Goal: Information Seeking & Learning: Learn about a topic

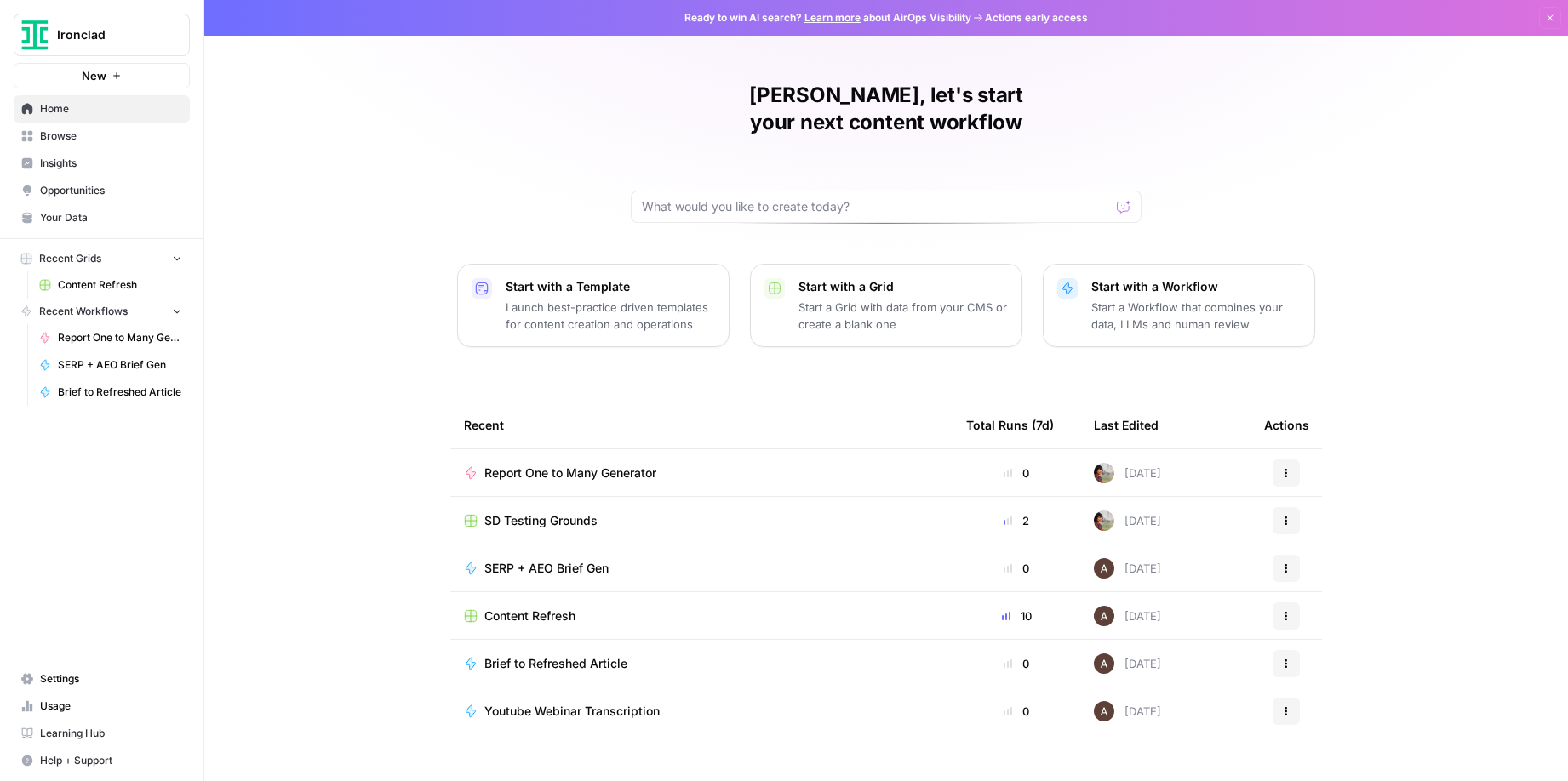
click at [65, 165] on span "Insights" at bounding box center [110, 163] width 142 height 15
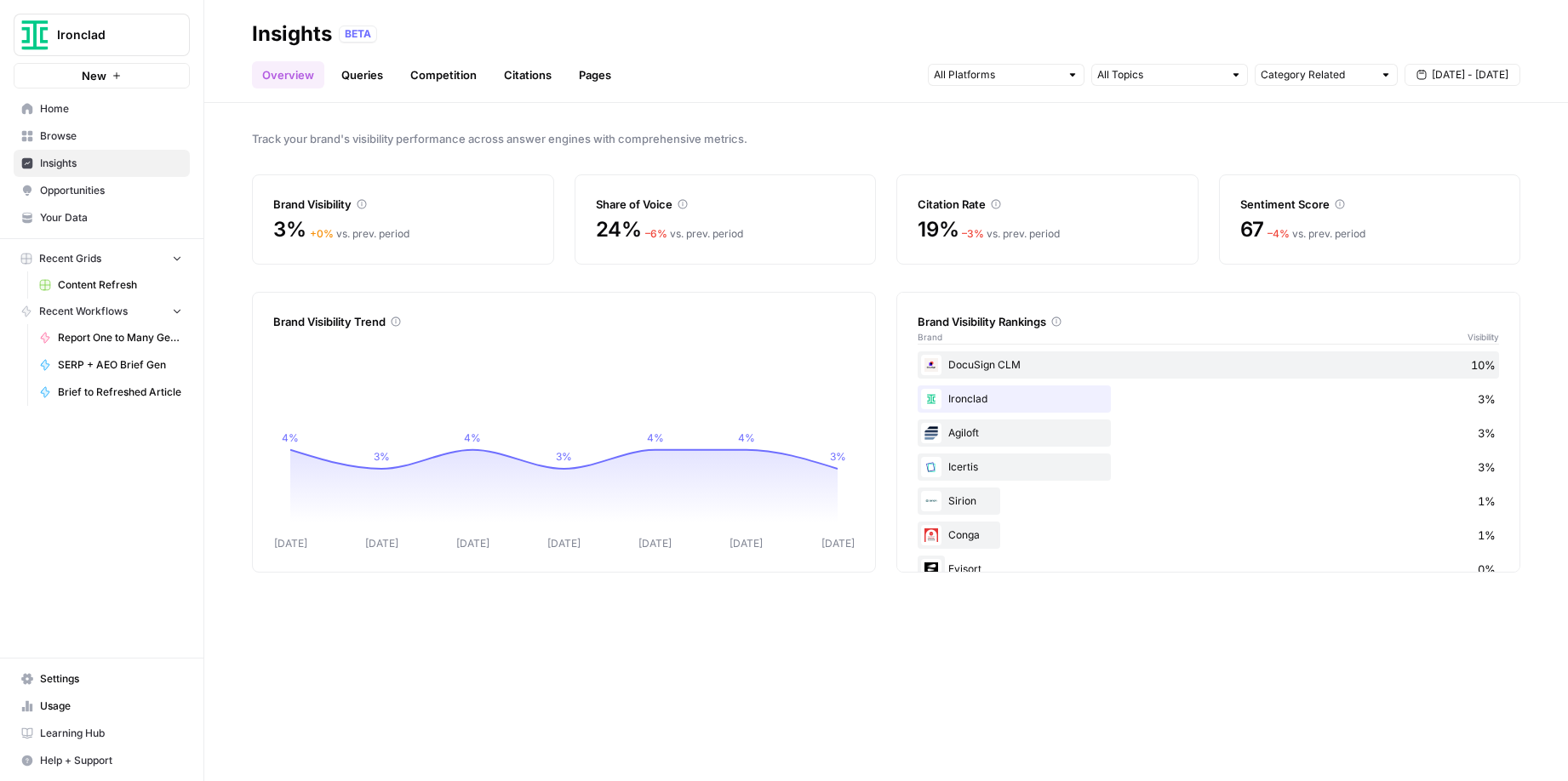
click at [1381, 72] on div at bounding box center [1386, 75] width 12 height 12
type input "Category Related"
click at [1197, 75] on input "text" at bounding box center [1160, 75] width 126 height 17
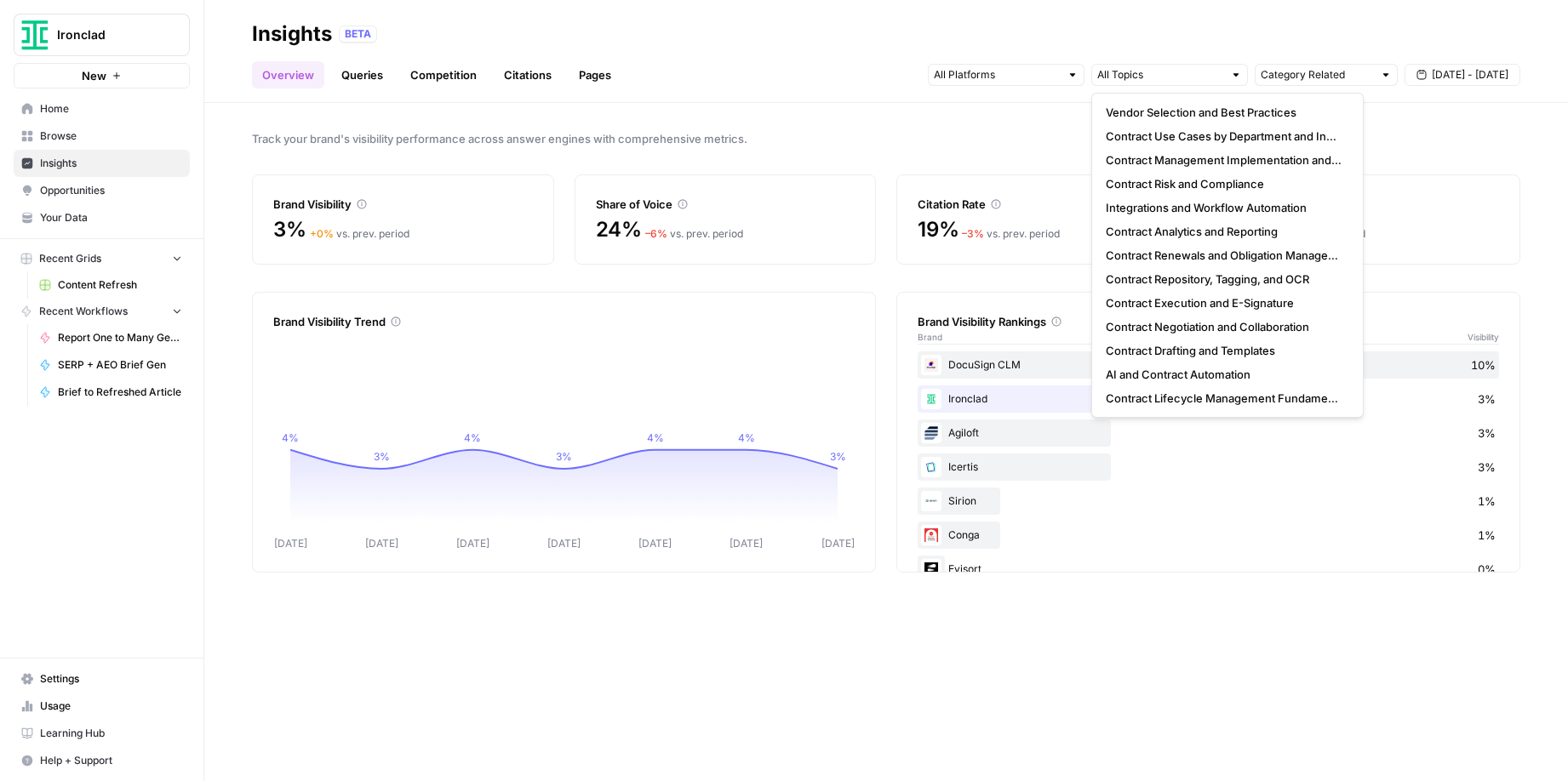
click at [858, 115] on div "Track your brand's visibility performance across answer engines with comprehens…" at bounding box center [887, 441] width 1364 height 678
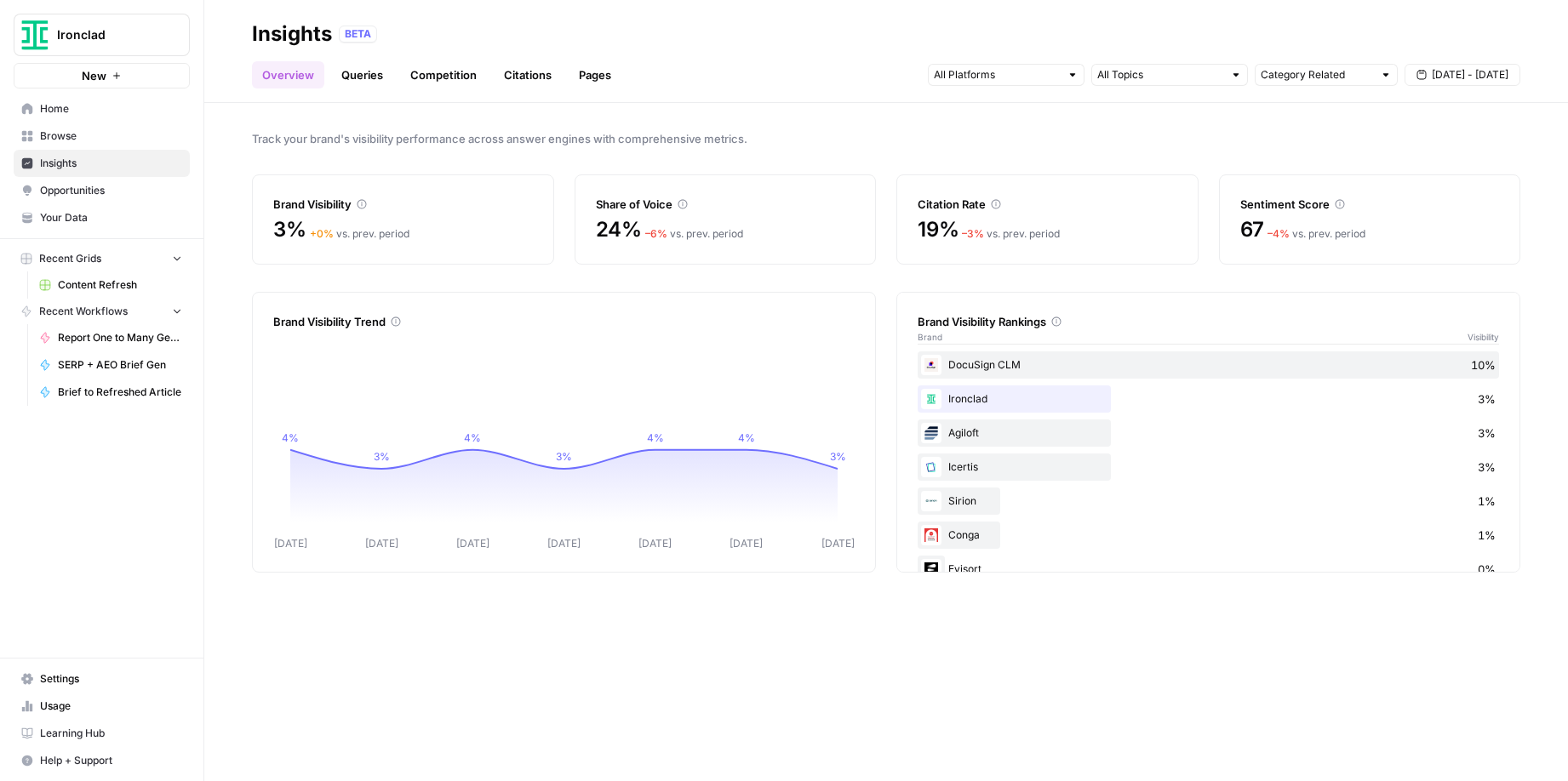
click at [346, 75] on link "Queries" at bounding box center [362, 75] width 62 height 27
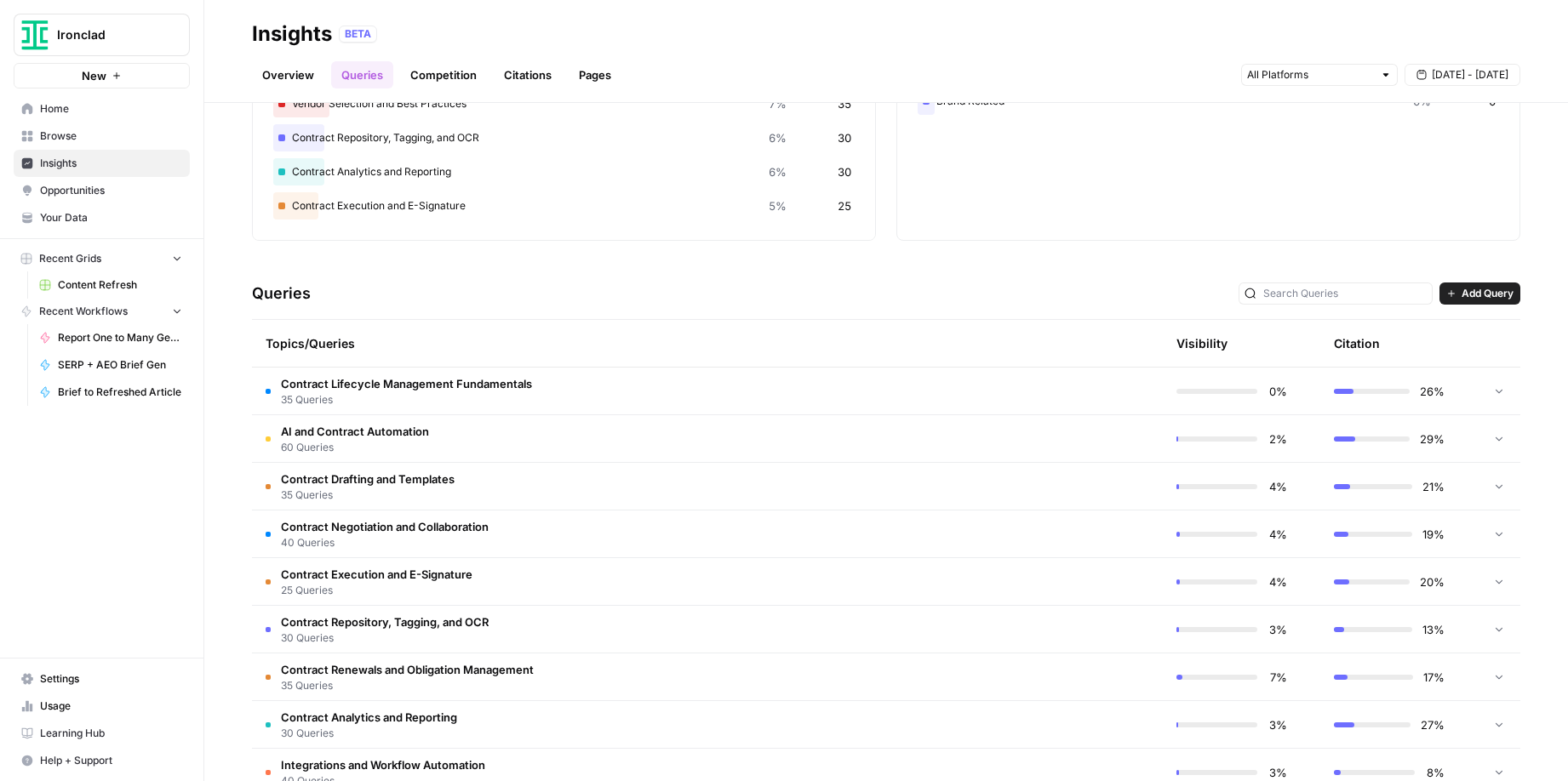
scroll to position [188, 0]
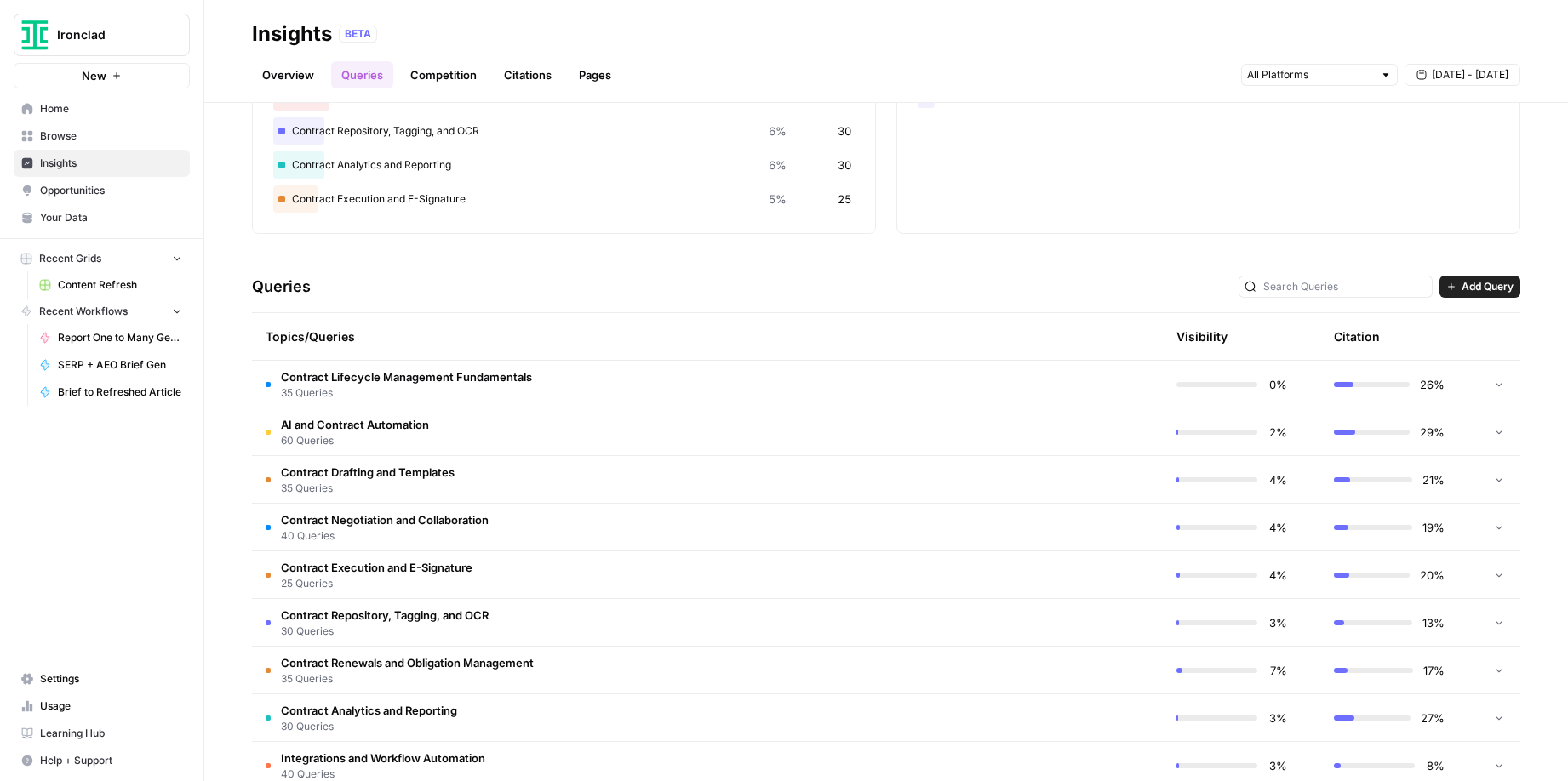
click at [430, 390] on span "35 Queries" at bounding box center [407, 393] width 251 height 15
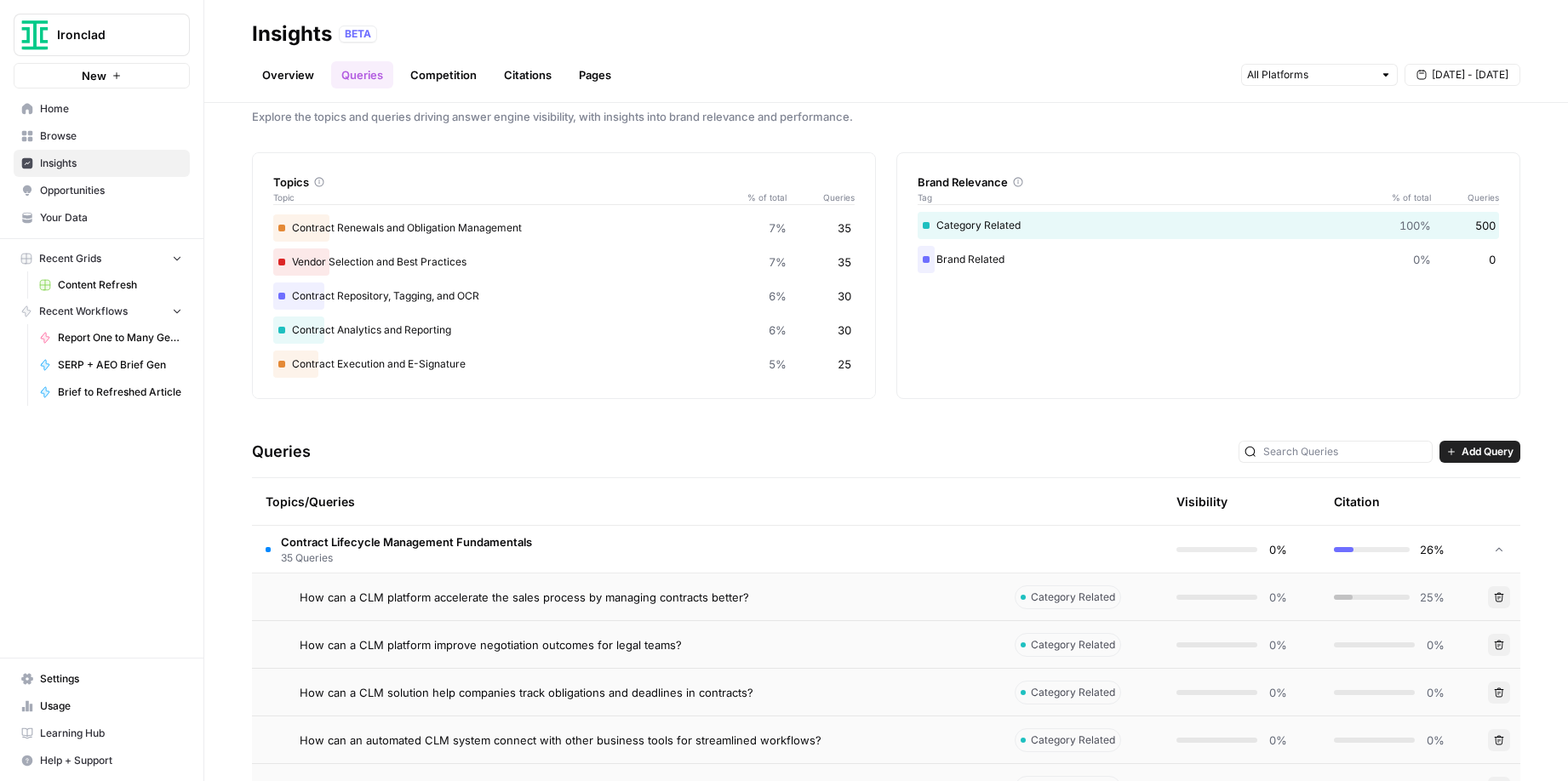
scroll to position [0, 0]
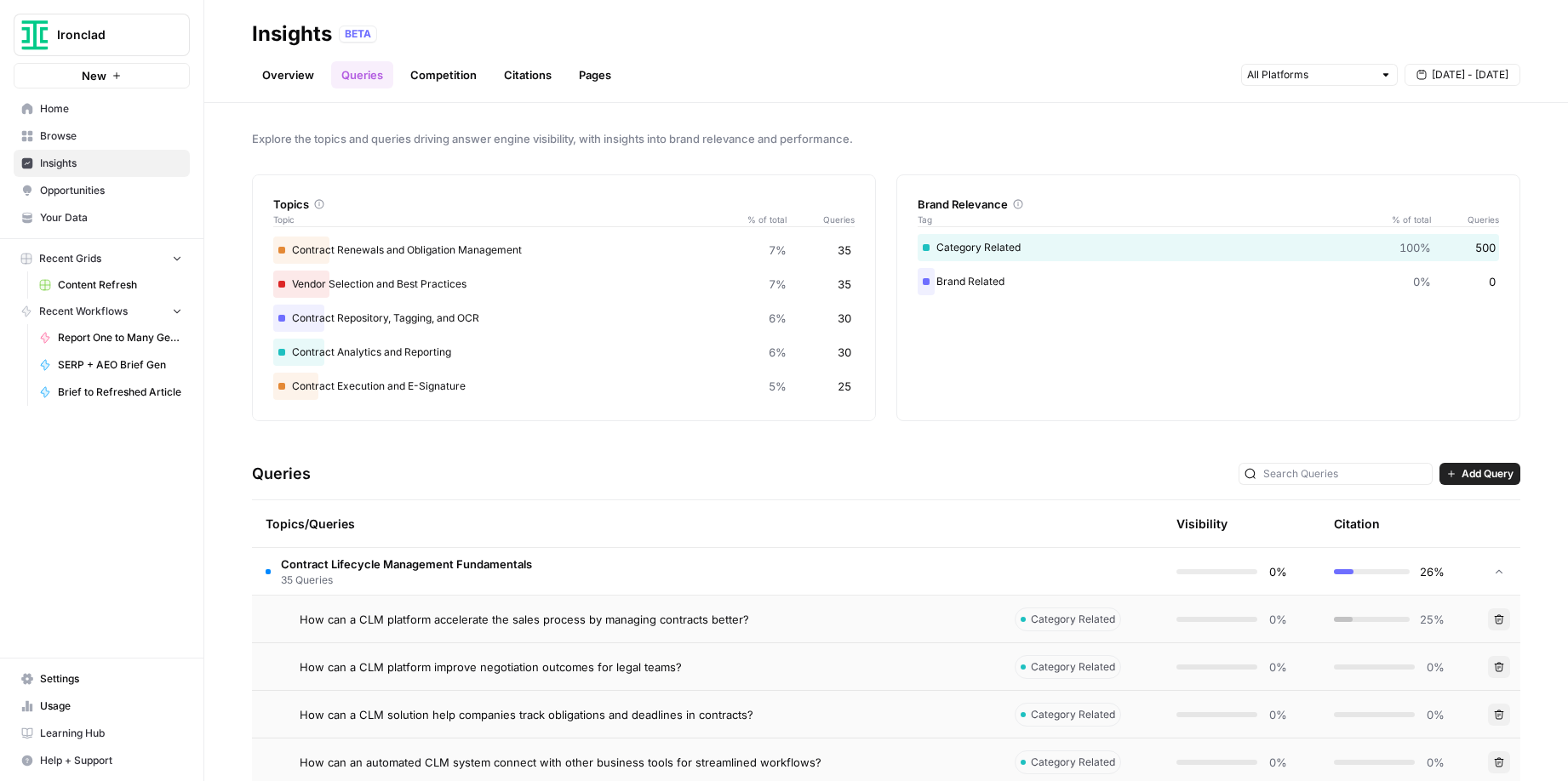
click at [609, 555] on td "Contract Lifecycle Management Fundamentals 35 Queries" at bounding box center [626, 572] width 749 height 47
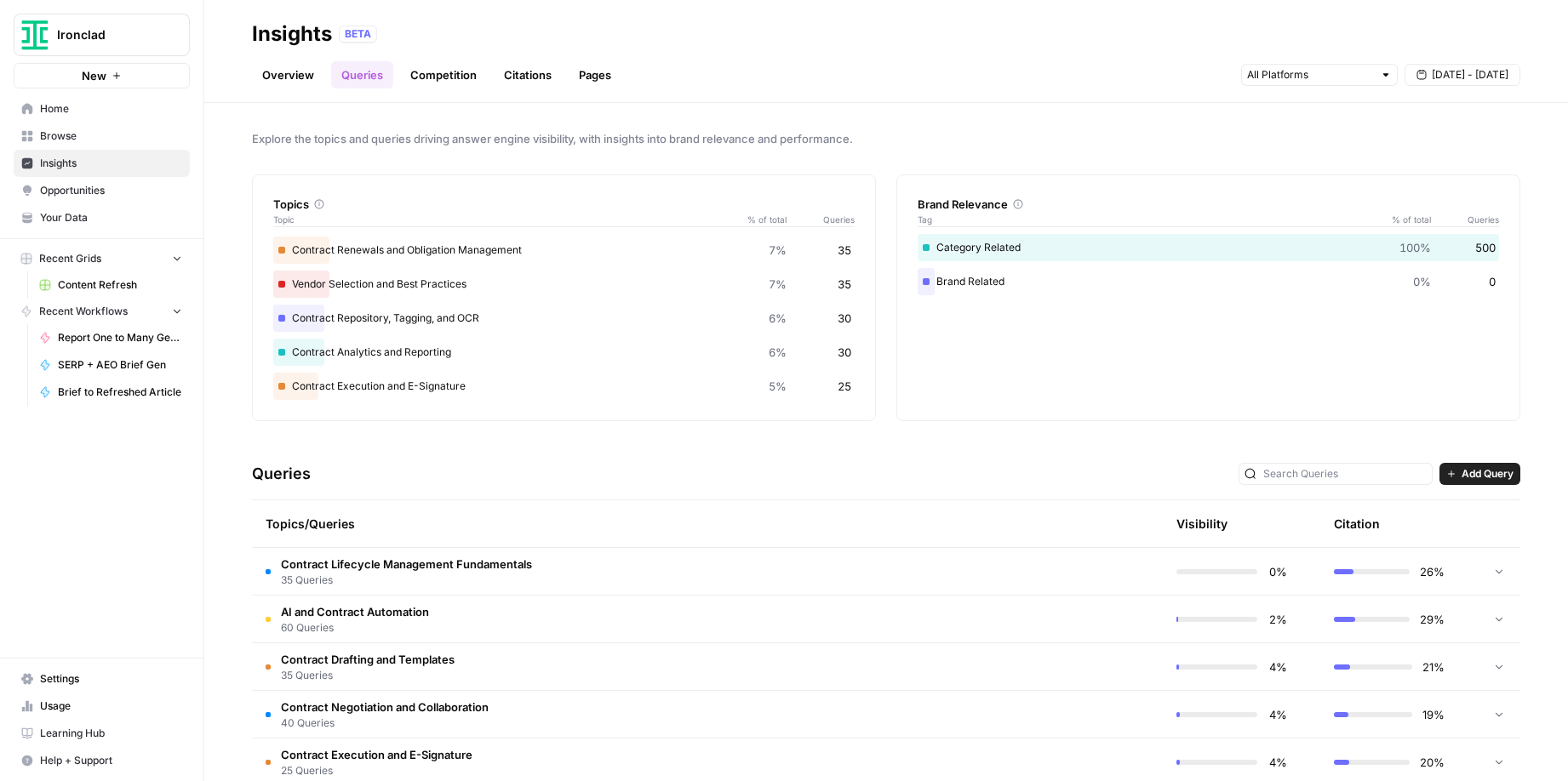
click at [448, 75] on link "Competition" at bounding box center [443, 75] width 87 height 27
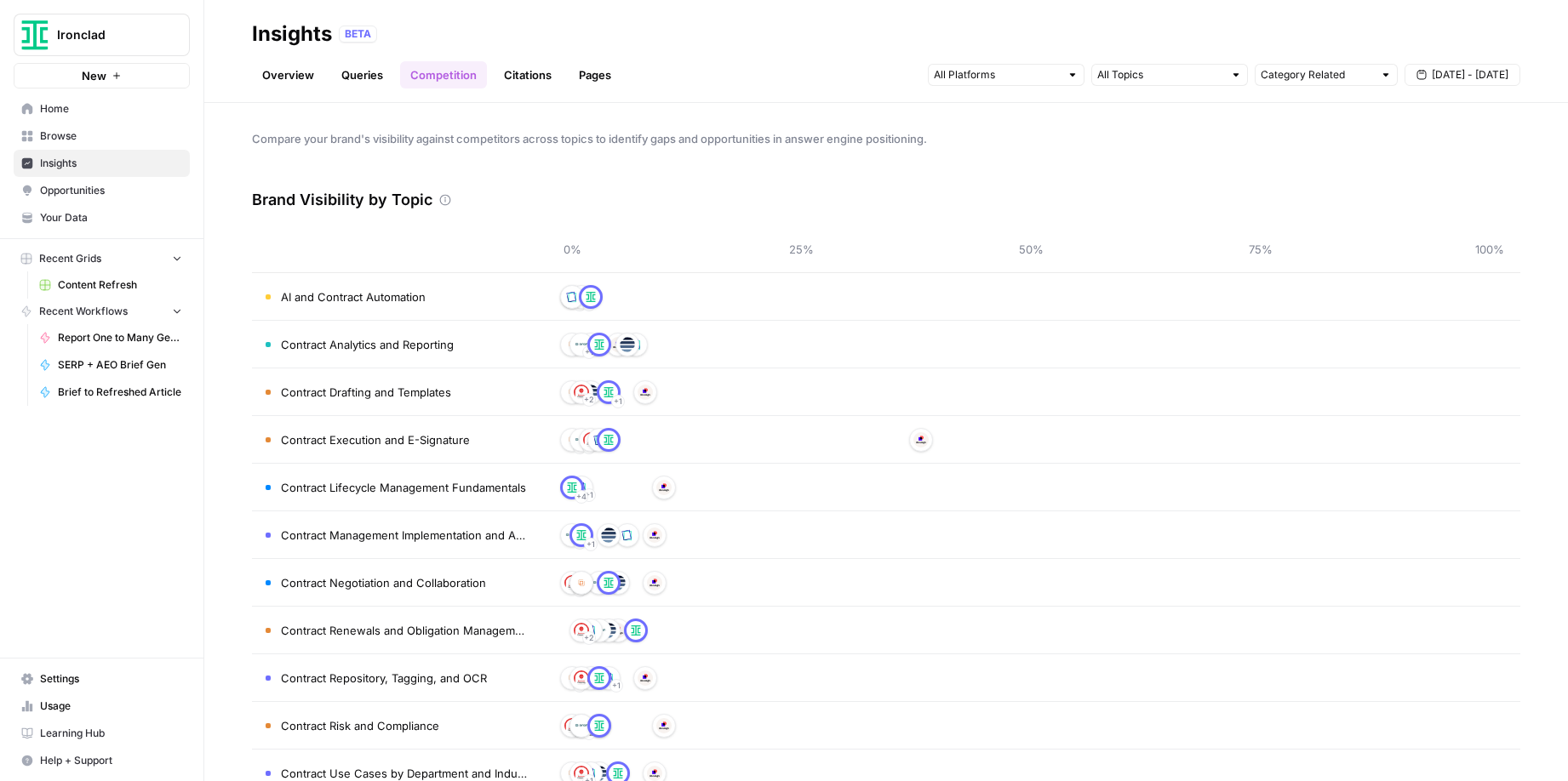
click at [89, 188] on span "Opportunities" at bounding box center [110, 191] width 142 height 15
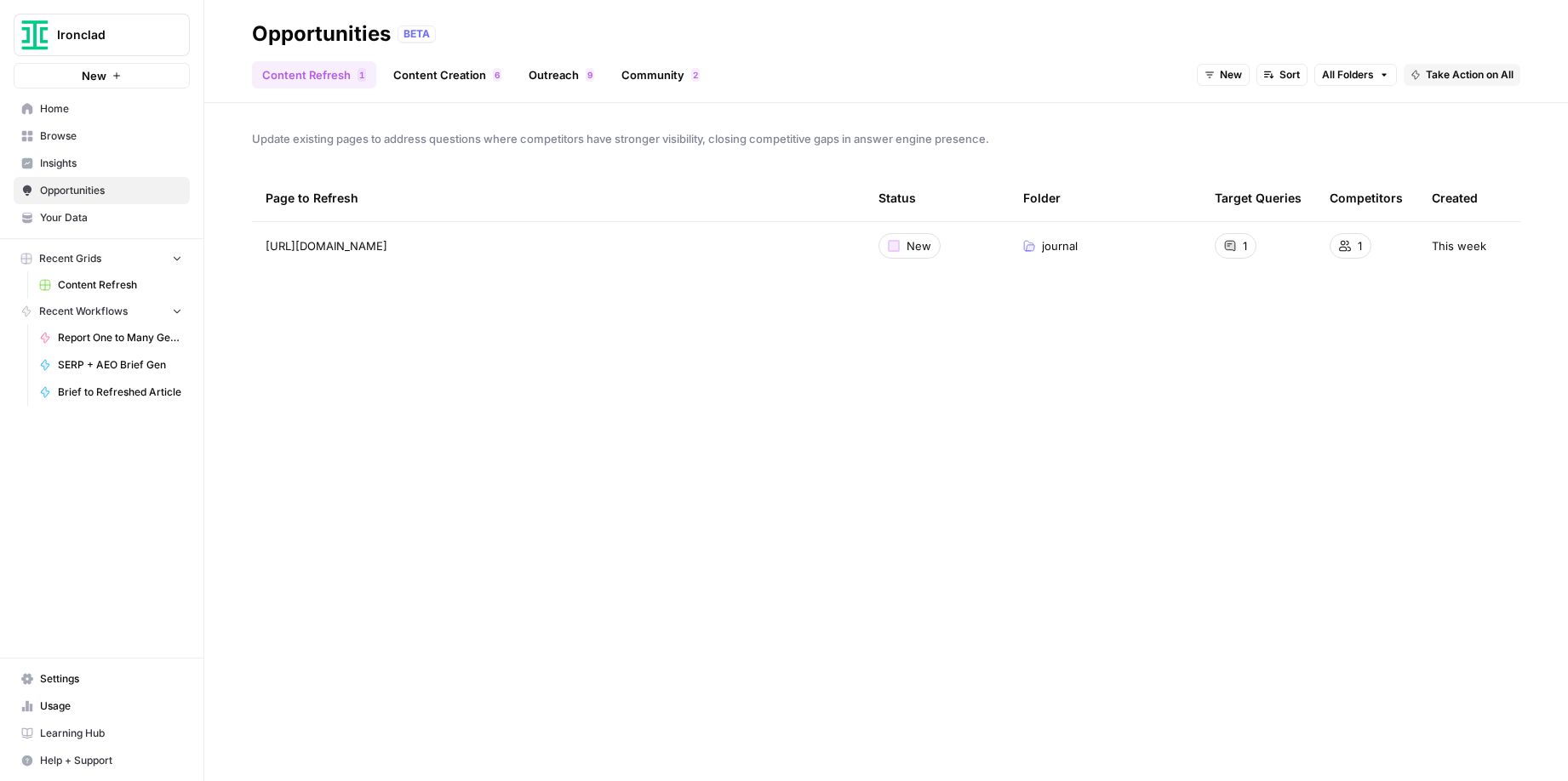
click at [626, 72] on link "Community 2" at bounding box center [660, 75] width 99 height 27
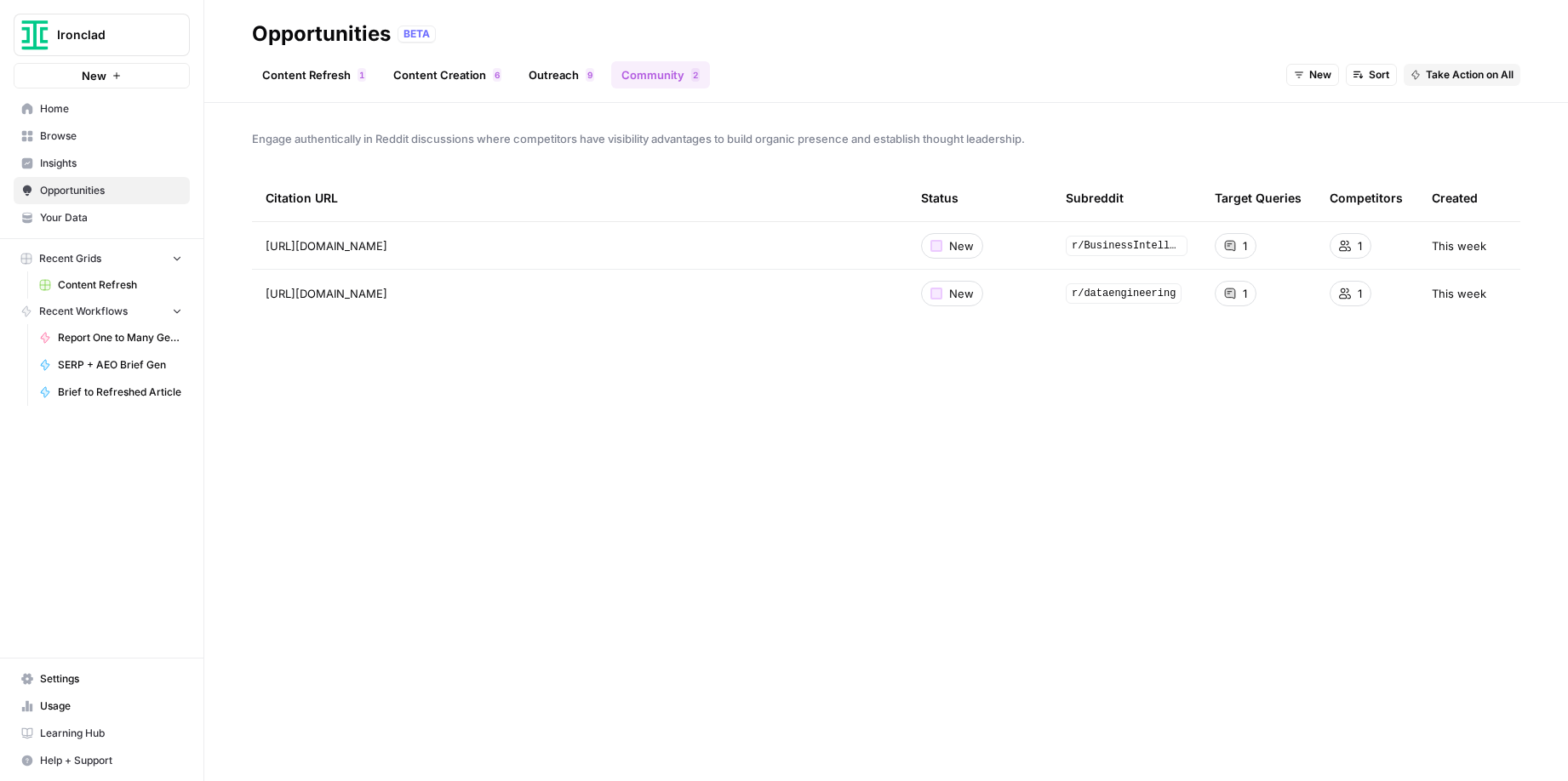
click at [458, 85] on link "Content Creation 6" at bounding box center [447, 75] width 128 height 27
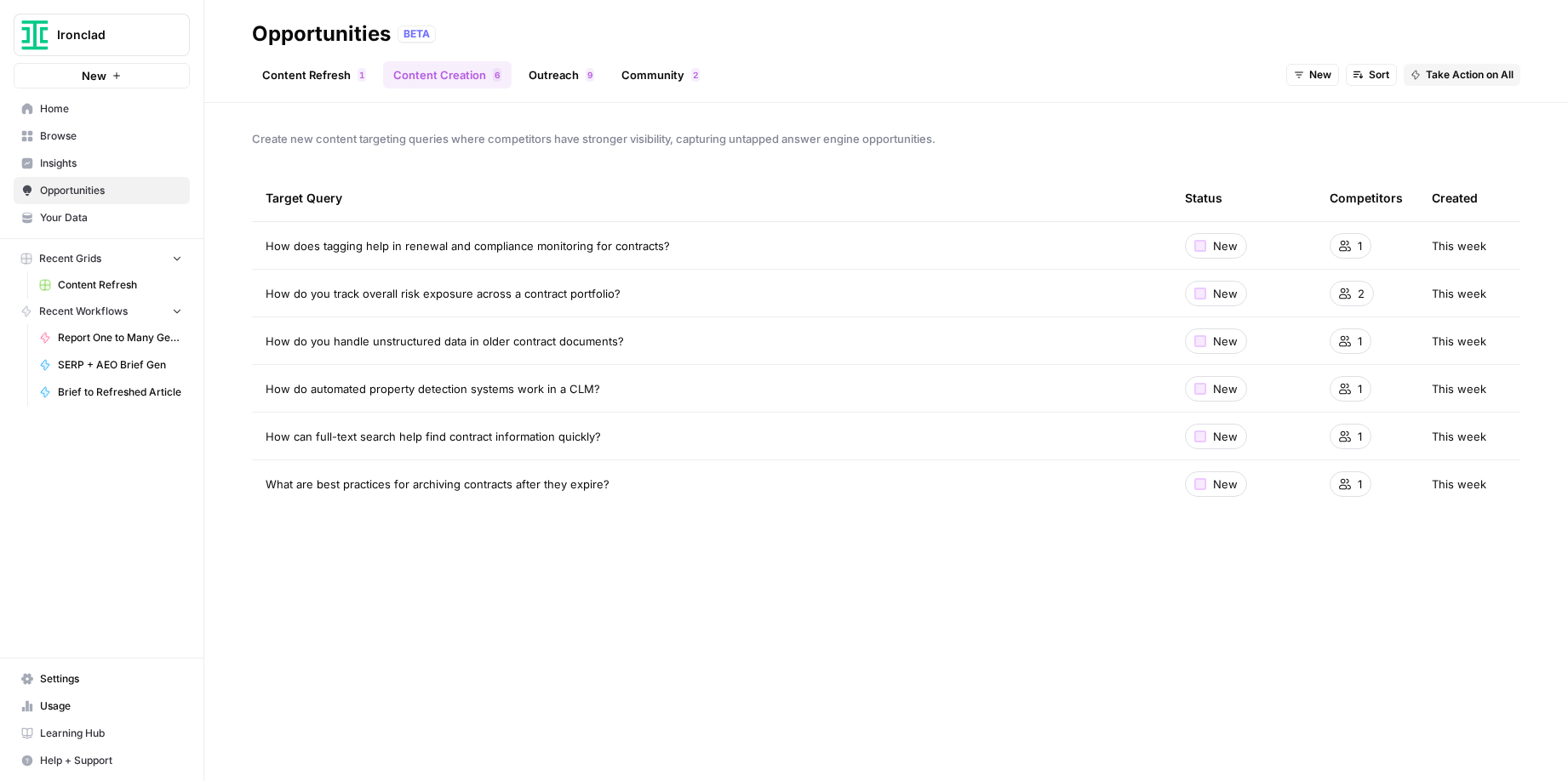
click at [69, 160] on span "Insights" at bounding box center [110, 163] width 142 height 15
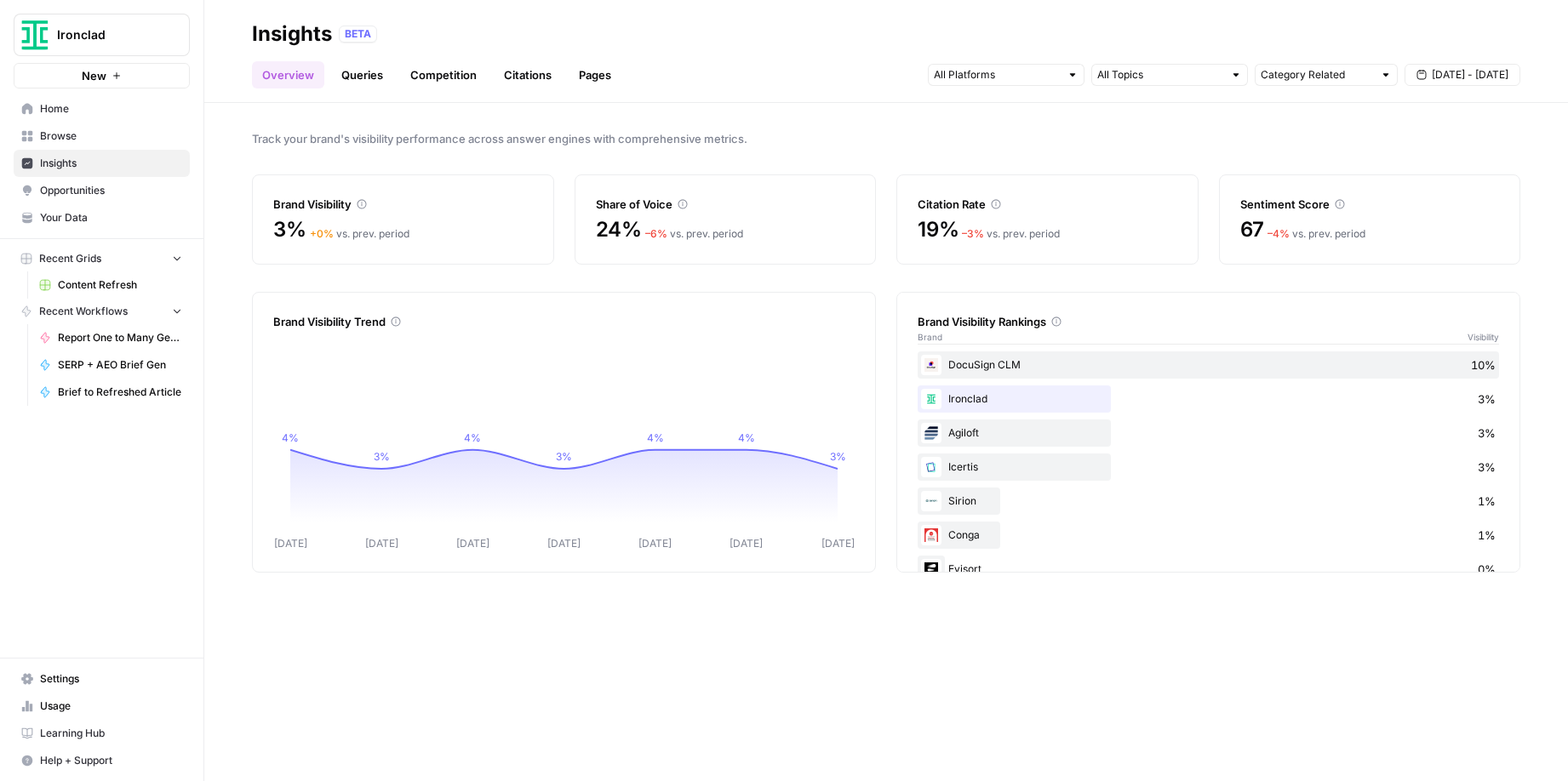
click at [525, 72] on link "Citations" at bounding box center [527, 75] width 68 height 27
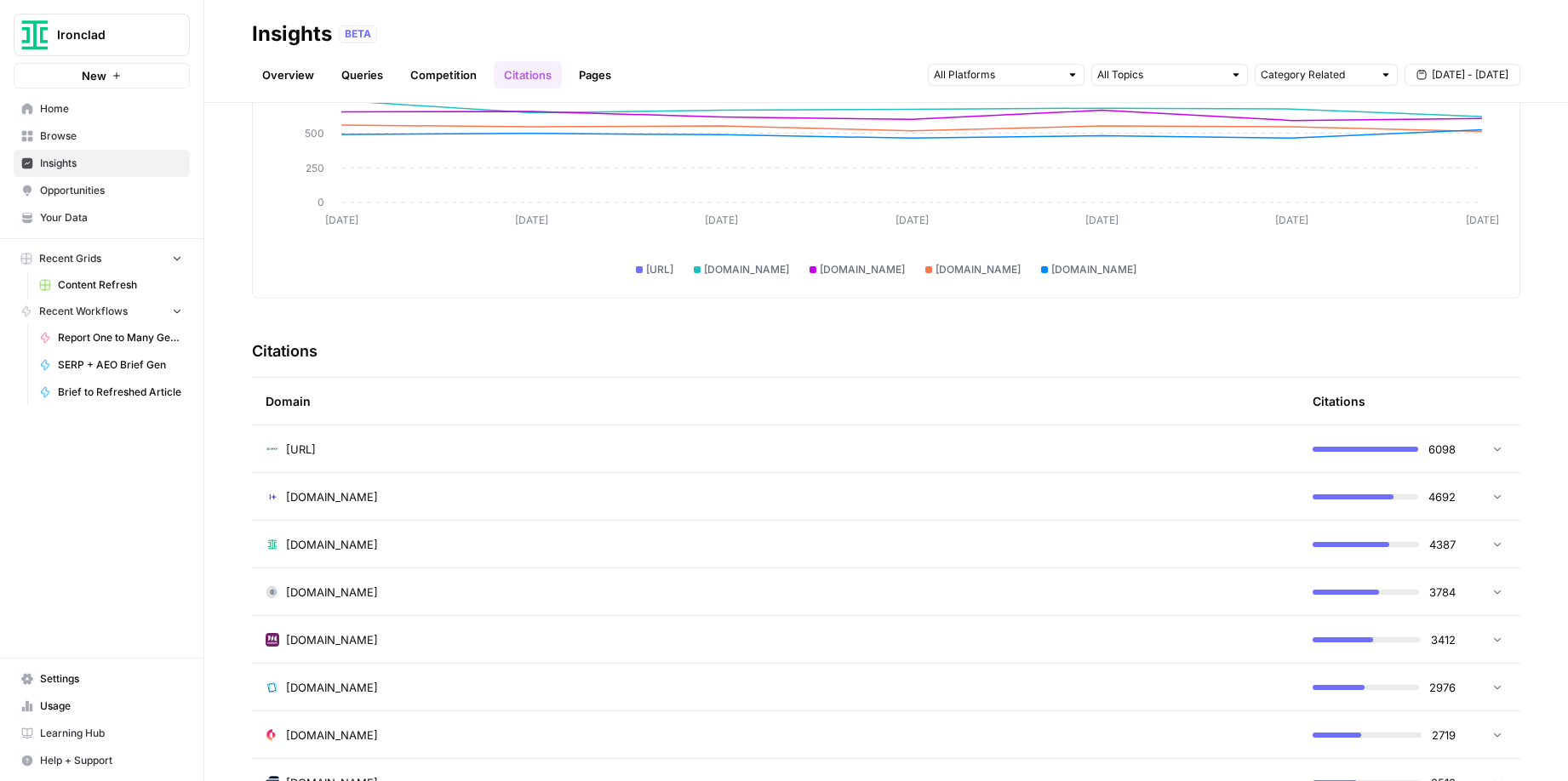
scroll to position [174, 0]
click at [364, 550] on span "[DOMAIN_NAME]" at bounding box center [331, 544] width 92 height 17
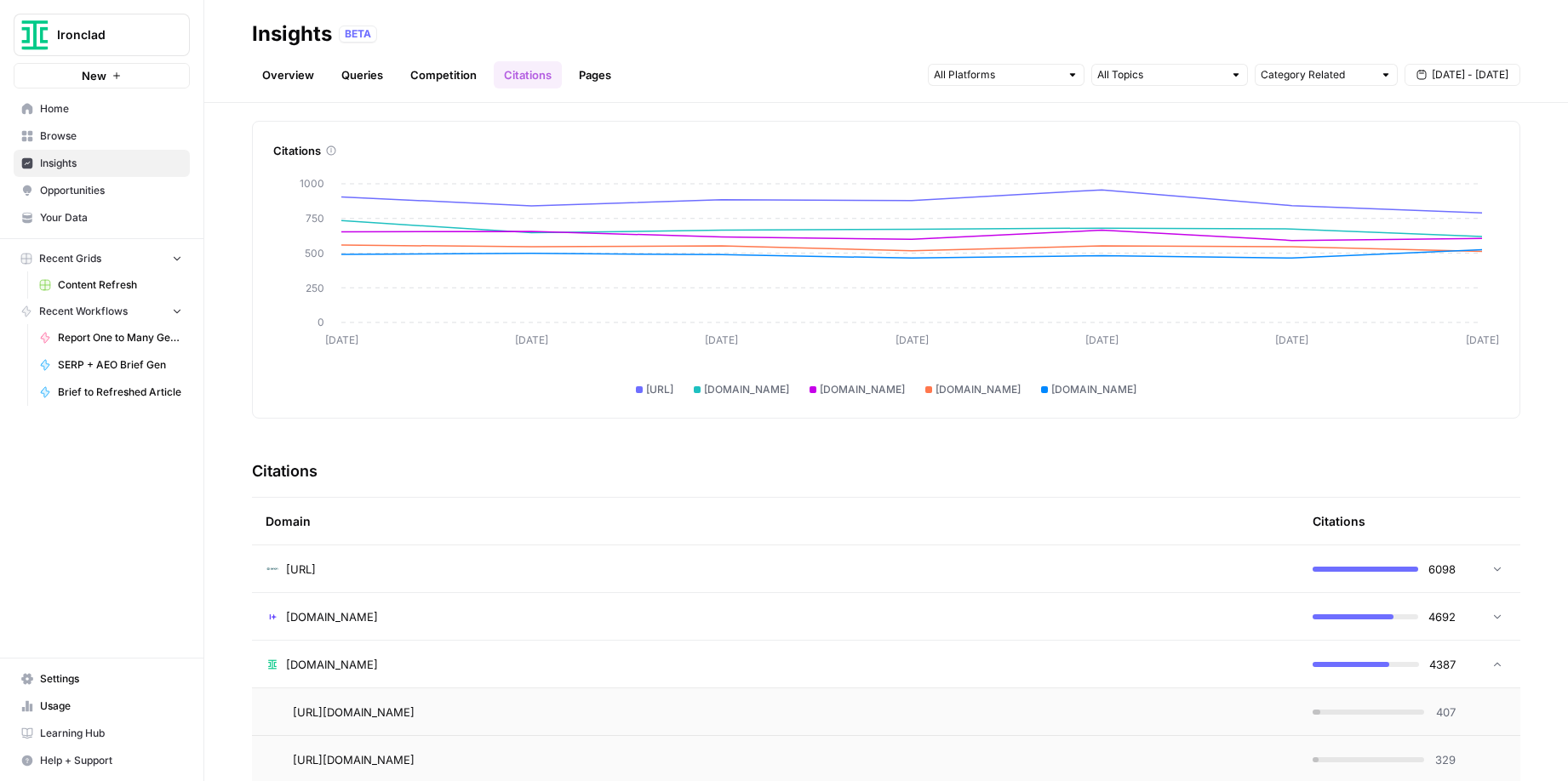
scroll to position [0, 0]
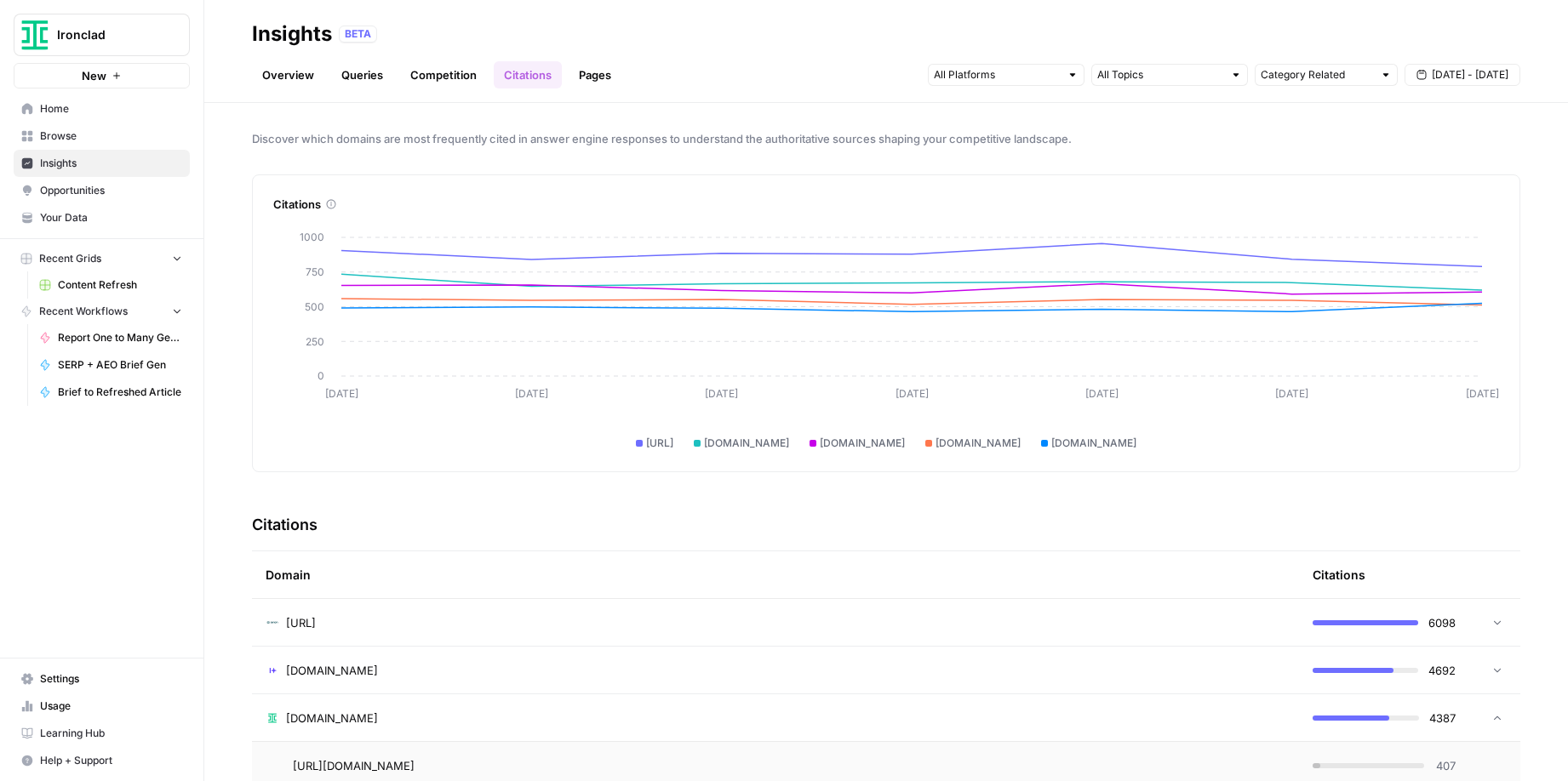
click at [285, 81] on link "Overview" at bounding box center [288, 75] width 73 height 27
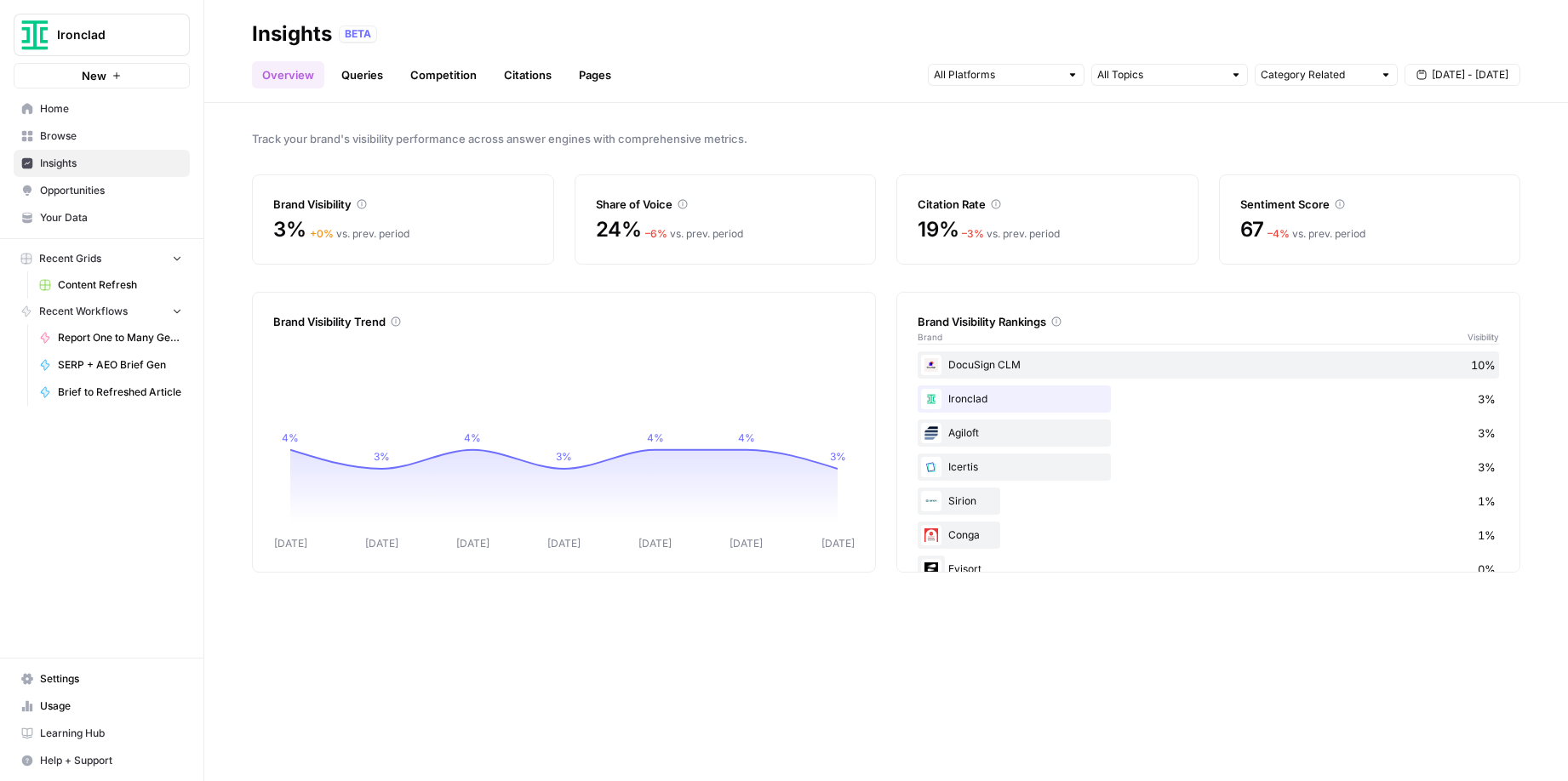
click at [1070, 75] on div at bounding box center [1073, 75] width 12 height 12
click at [1063, 156] on icon "button" at bounding box center [1065, 159] width 8 height 8
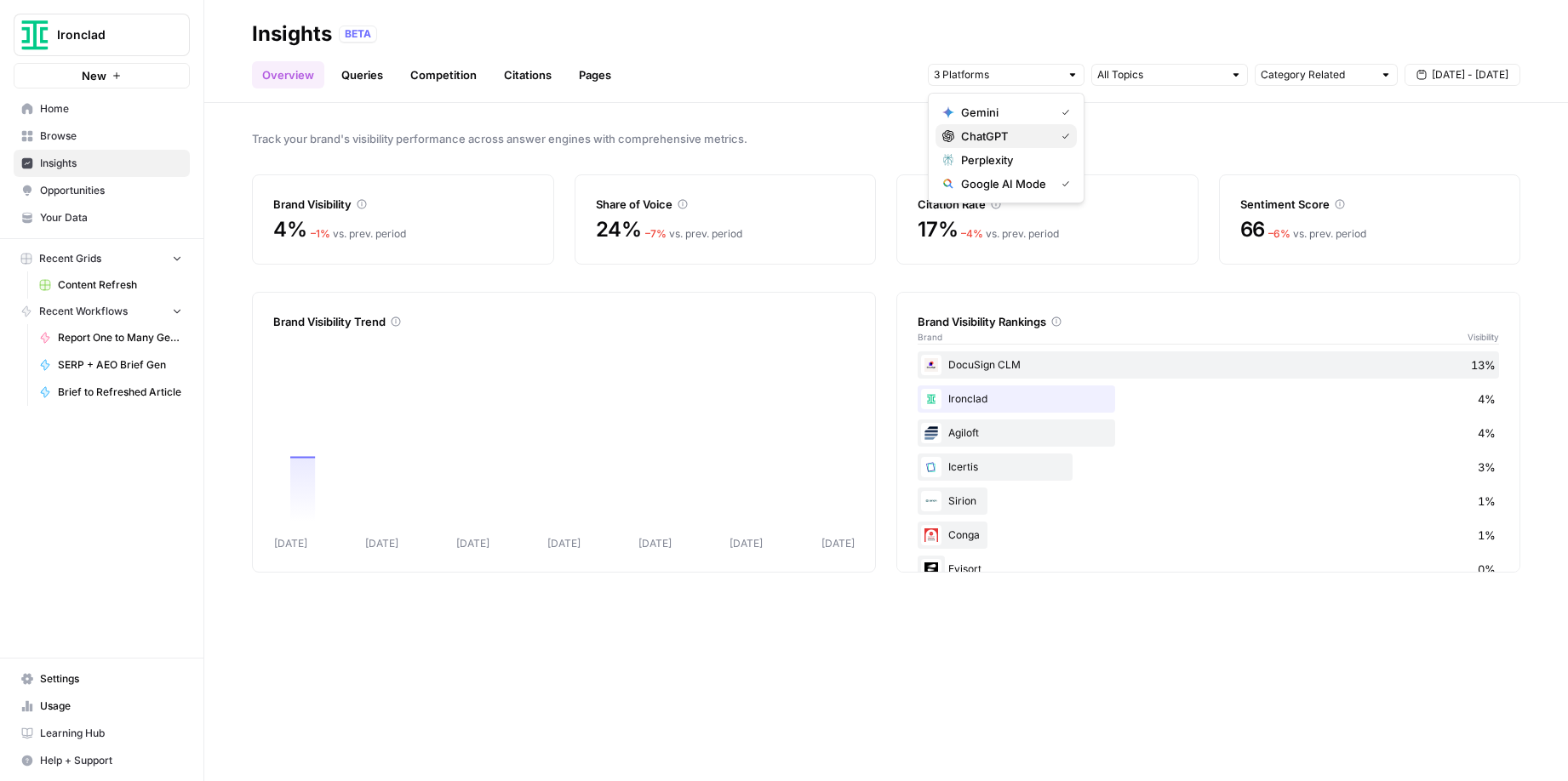
click at [1066, 138] on icon "button" at bounding box center [1065, 136] width 8 height 8
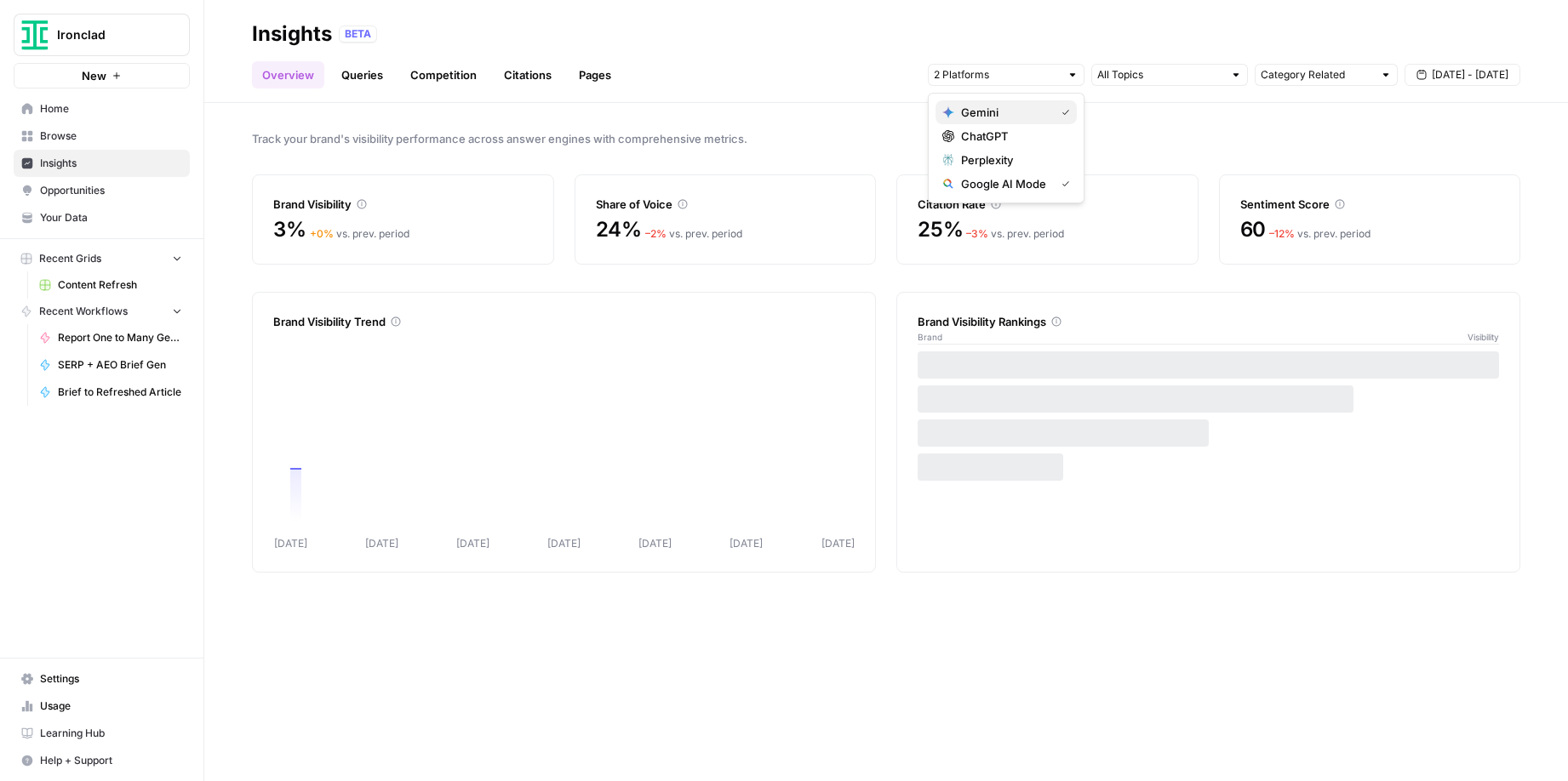
click at [1064, 108] on icon "button" at bounding box center [1065, 112] width 8 height 8
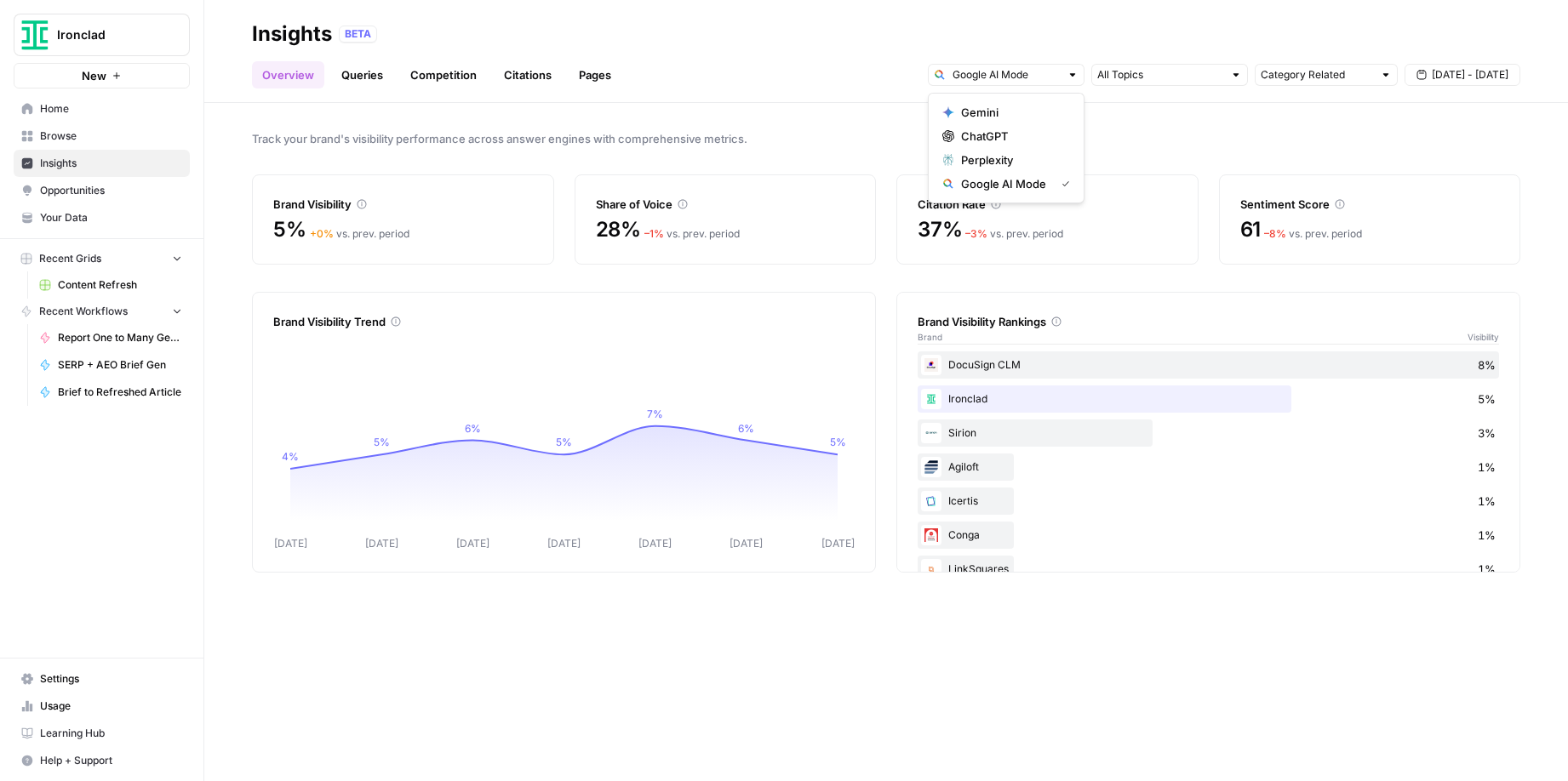
click at [823, 75] on div "Overview Queries Competition Citations Pages Category Related [DATE] - [DATE]" at bounding box center [886, 68] width 1268 height 41
click at [1071, 76] on div at bounding box center [1073, 75] width 12 height 12
click at [843, 74] on div "Overview Queries Competition Citations Pages Category Related [DATE] - [DATE]" at bounding box center [886, 68] width 1268 height 41
